Goal: Entertainment & Leisure: Browse casually

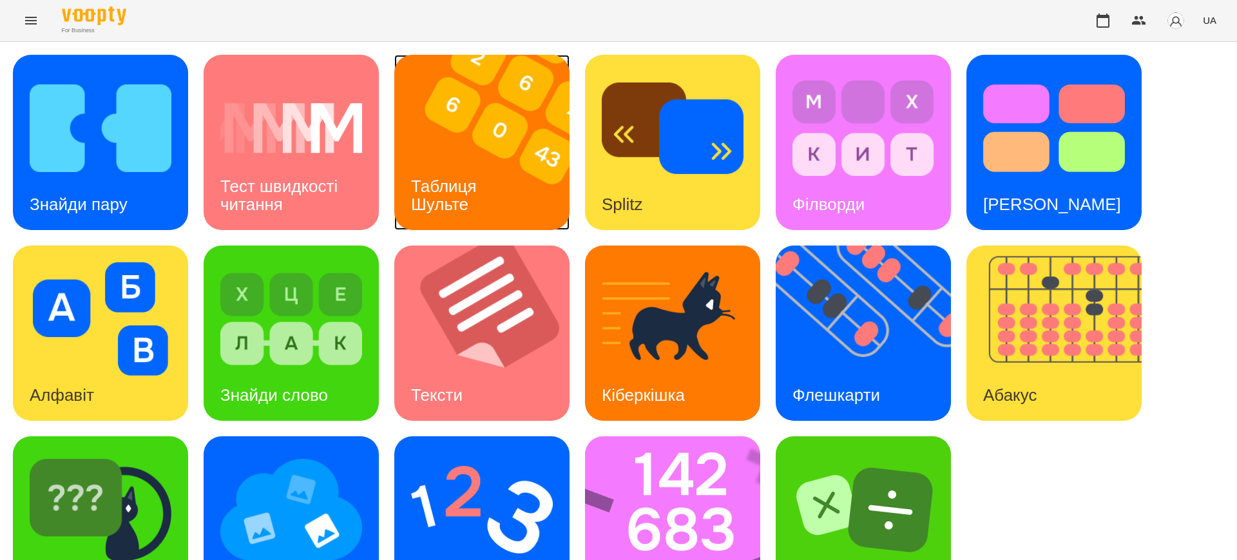
click at [429, 153] on img at bounding box center [489, 142] width 191 height 175
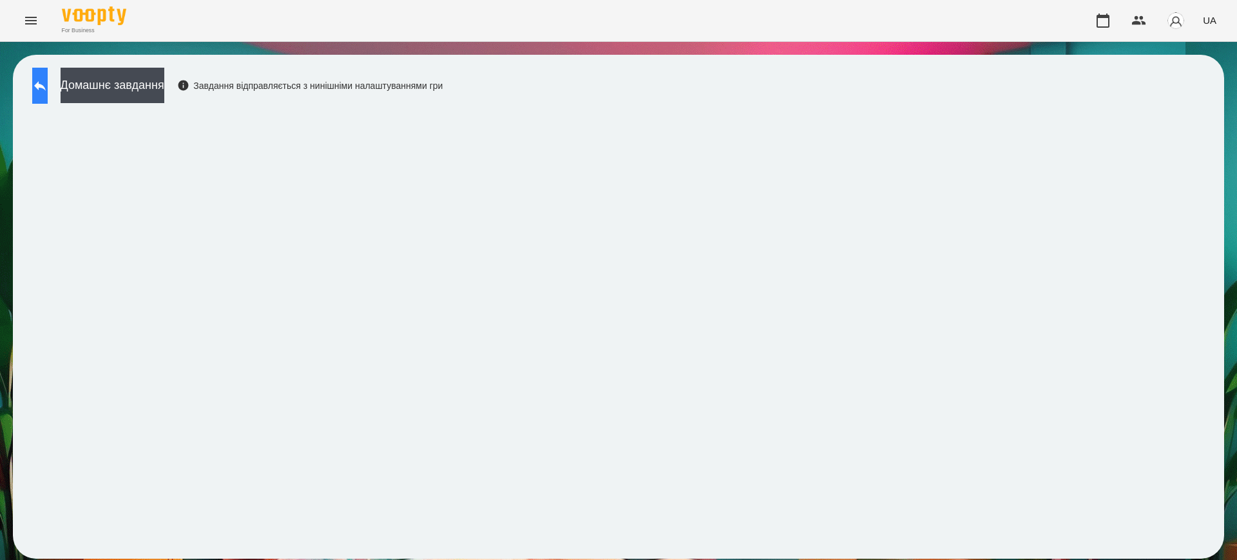
click at [48, 82] on icon at bounding box center [39, 85] width 15 height 15
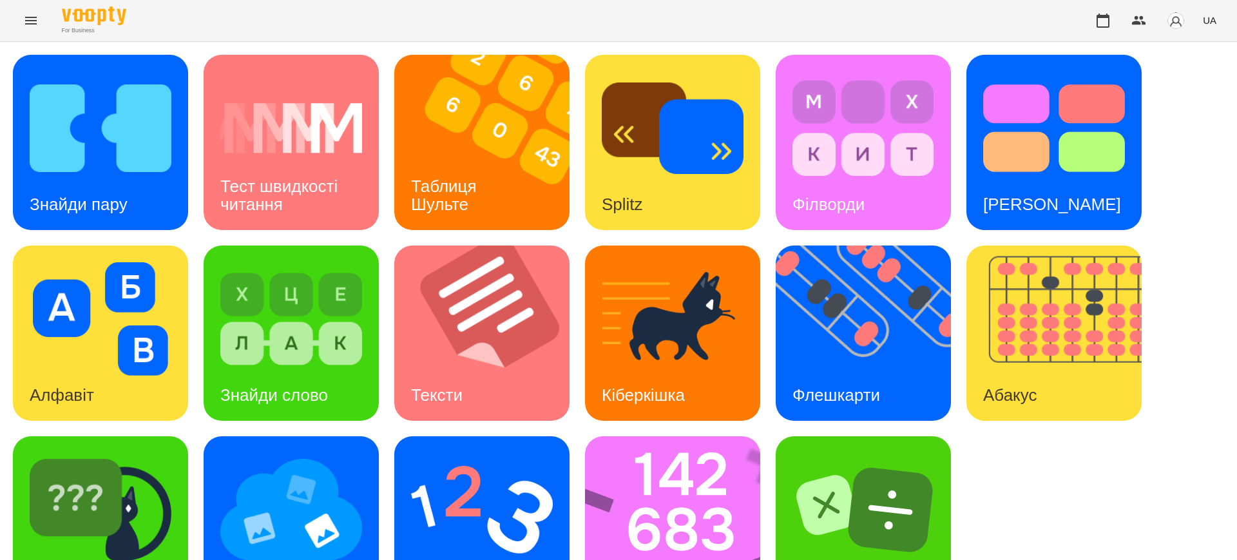
scroll to position [64, 0]
click at [485, 474] on img at bounding box center [482, 509] width 142 height 113
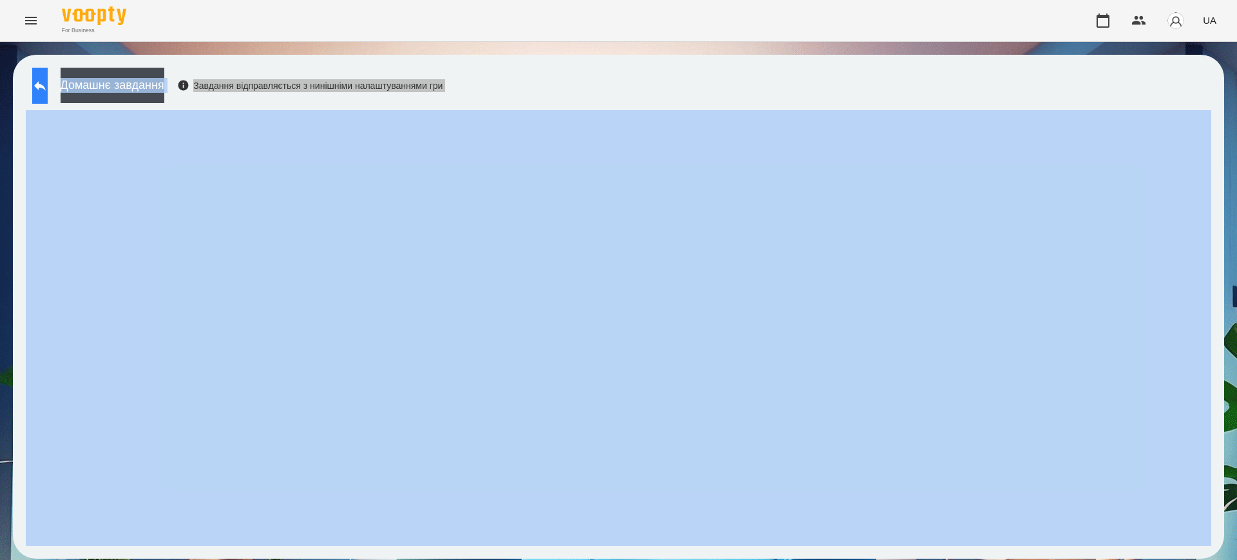
click at [48, 82] on icon at bounding box center [39, 85] width 15 height 15
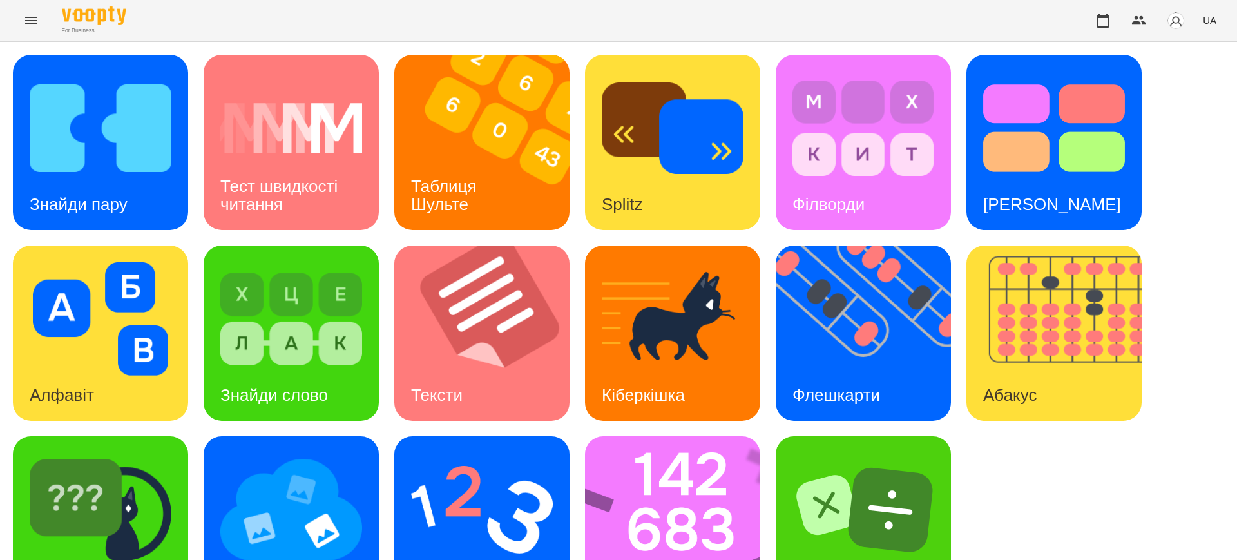
click at [580, 15] on div "For Business UA" at bounding box center [618, 20] width 1237 height 41
